Goal: Task Accomplishment & Management: Use online tool/utility

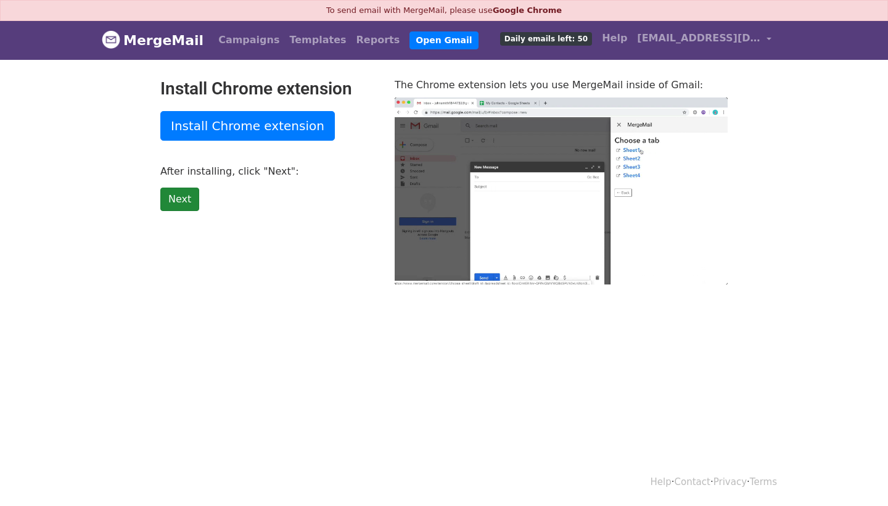
click at [179, 197] on link "Next" at bounding box center [179, 199] width 39 height 23
type input "9.89"
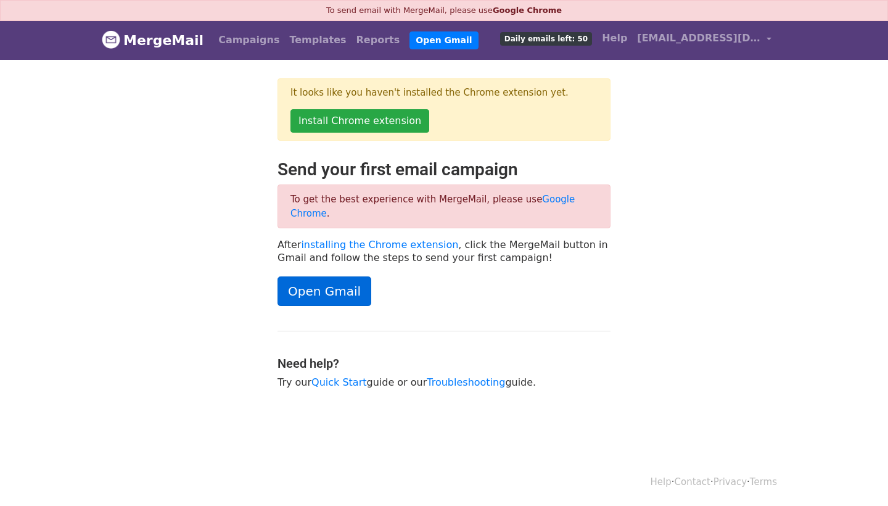
click at [314, 276] on link "Open Gmail" at bounding box center [325, 291] width 94 height 30
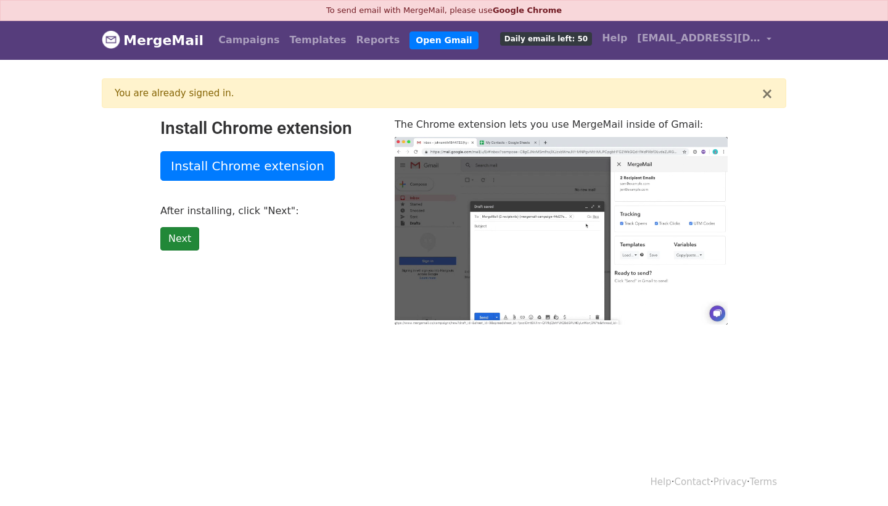
click at [183, 239] on link "Next" at bounding box center [179, 238] width 39 height 23
type input "14.02"
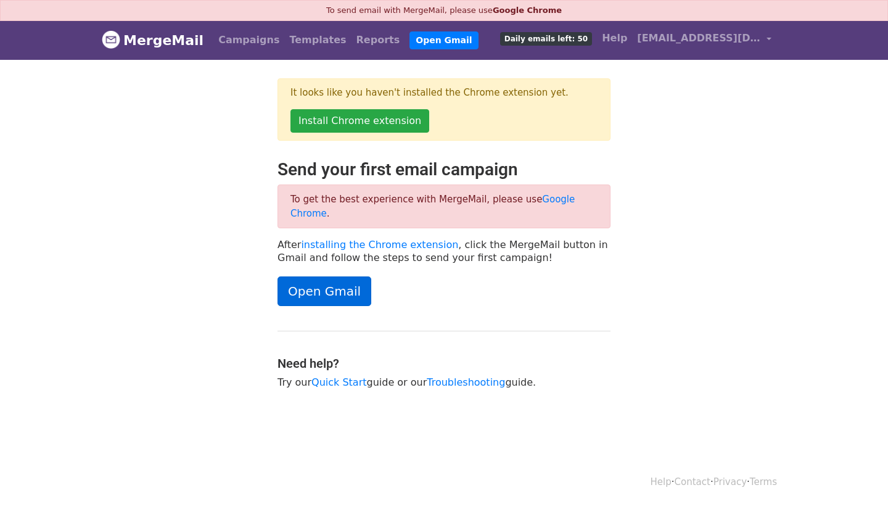
click at [329, 276] on link "Open Gmail" at bounding box center [325, 291] width 94 height 30
click at [398, 239] on link "installing the Chrome extension" at bounding box center [379, 245] width 157 height 12
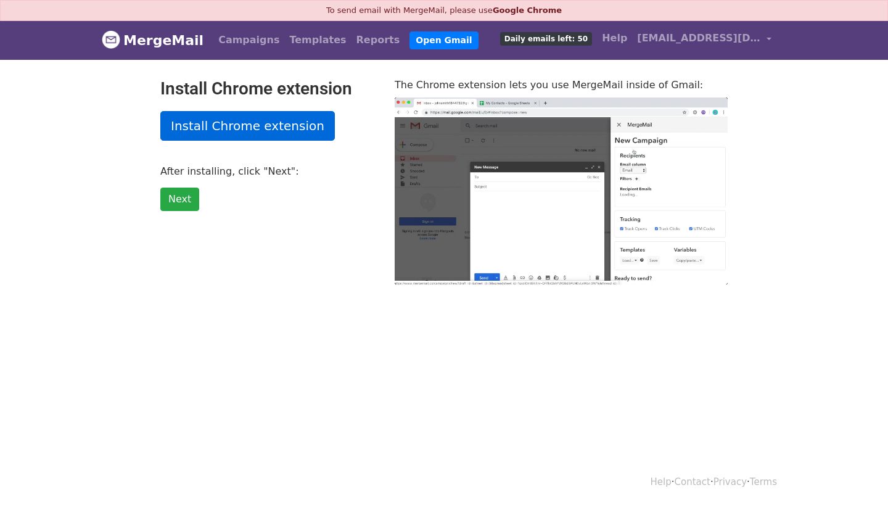
click at [252, 123] on link "Install Chrome extension" at bounding box center [247, 126] width 175 height 30
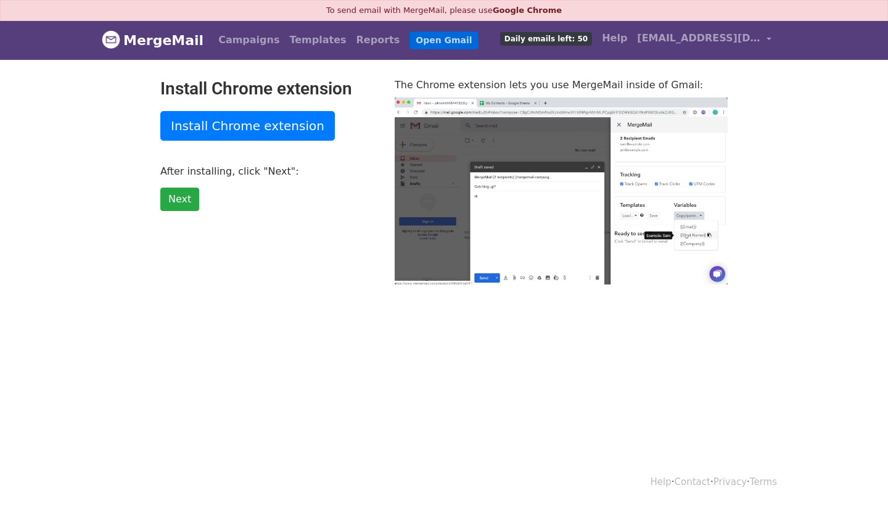
click at [410, 42] on link "Open Gmail" at bounding box center [444, 40] width 68 height 18
type input "26.23"
